Goal: Task Accomplishment & Management: Manage account settings

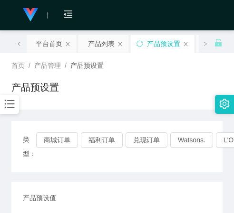
scroll to position [570, 0]
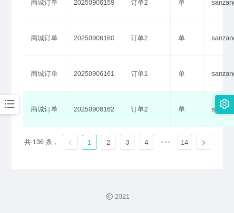
click at [71, 127] on td "20250906162" at bounding box center [94, 110] width 57 height 36
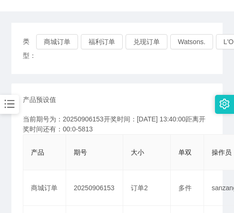
scroll to position [95, 0]
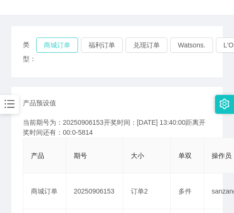
drag, startPoint x: 60, startPoint y: 46, endPoint x: 70, endPoint y: 58, distance: 15.5
click at [60, 46] on button "商城订单" at bounding box center [57, 45] width 42 height 15
click at [46, 36] on div "类型： 商城订单 福利订单 兑现订单 Watsons. L'ORÉAL Paris. IKEA. SENHENG. COURTS." at bounding box center [116, 51] width 211 height 51
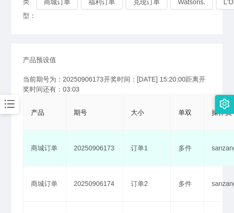
scroll to position [190, 0]
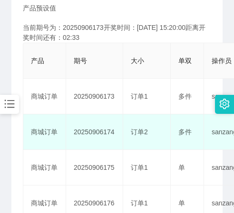
click at [197, 146] on td "多件" at bounding box center [187, 133] width 33 height 36
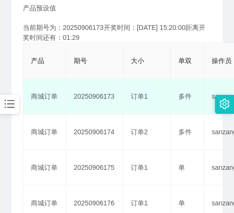
drag, startPoint x: 74, startPoint y: 103, endPoint x: 78, endPoint y: 93, distance: 10.7
click at [74, 103] on td "20250906173" at bounding box center [94, 97] width 57 height 36
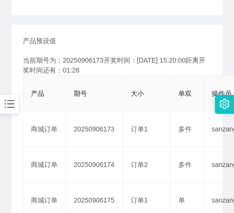
scroll to position [143, 0]
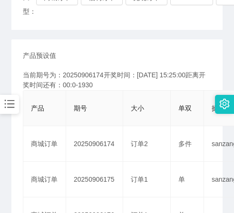
click at [76, 96] on th "期号" at bounding box center [94, 109] width 57 height 36
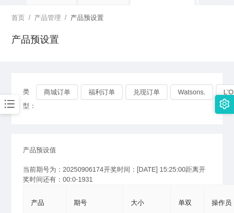
scroll to position [48, 0]
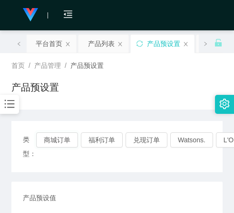
scroll to position [190, 0]
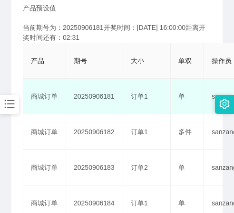
click at [105, 109] on td "20250906181" at bounding box center [94, 97] width 57 height 36
click at [76, 105] on td "20250906181" at bounding box center [94, 97] width 57 height 36
click at [35, 107] on td "商城订单" at bounding box center [44, 97] width 43 height 36
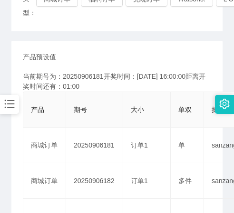
scroll to position [95, 0]
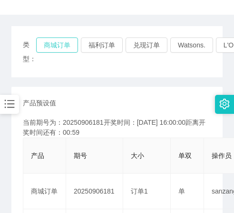
click at [59, 48] on button "商城订单" at bounding box center [57, 45] width 42 height 15
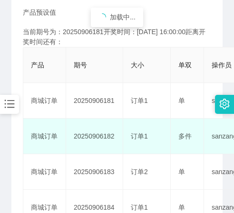
scroll to position [190, 0]
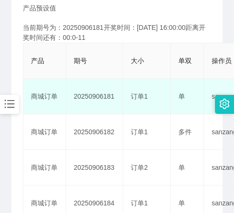
click at [49, 104] on td "商城订单" at bounding box center [44, 97] width 43 height 36
